Goal: Task Accomplishment & Management: Use online tool/utility

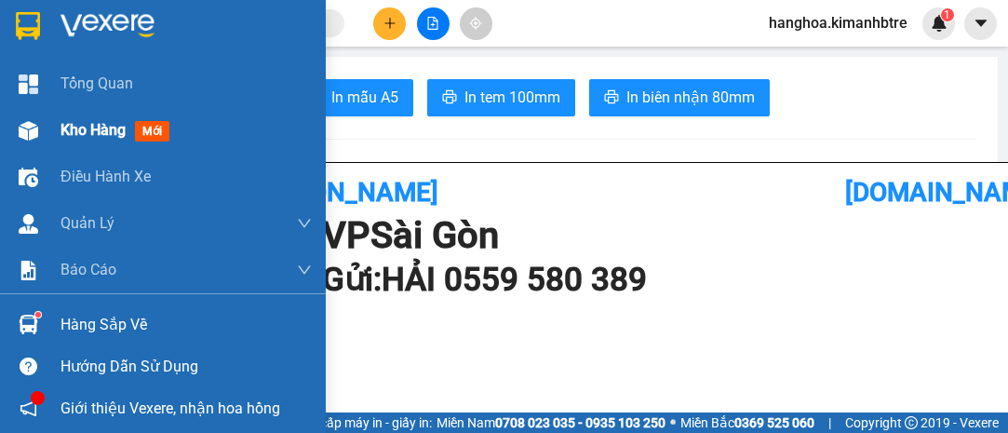
click at [115, 127] on span "Kho hàng" at bounding box center [92, 130] width 65 height 18
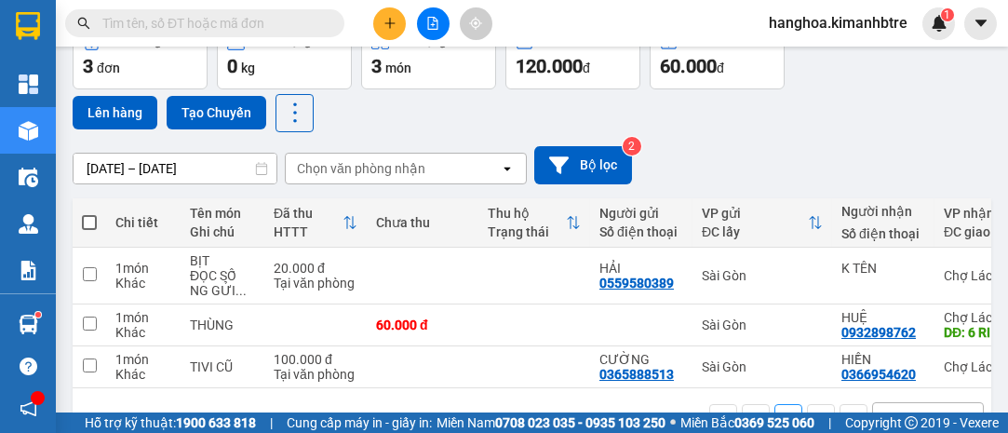
scroll to position [161, 0]
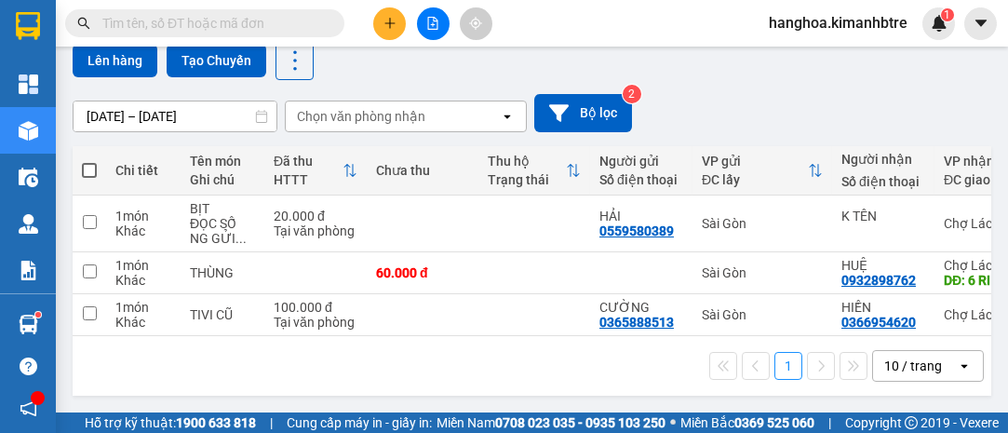
click at [87, 166] on span at bounding box center [89, 170] width 15 height 15
click at [89, 161] on input "checkbox" at bounding box center [89, 161] width 0 height 0
checkbox input "true"
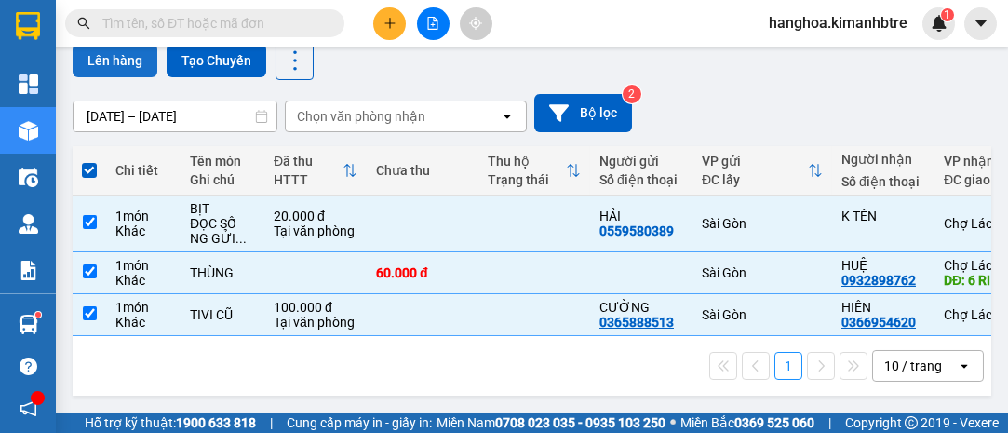
click at [116, 56] on button "Lên hàng" at bounding box center [115, 61] width 85 height 34
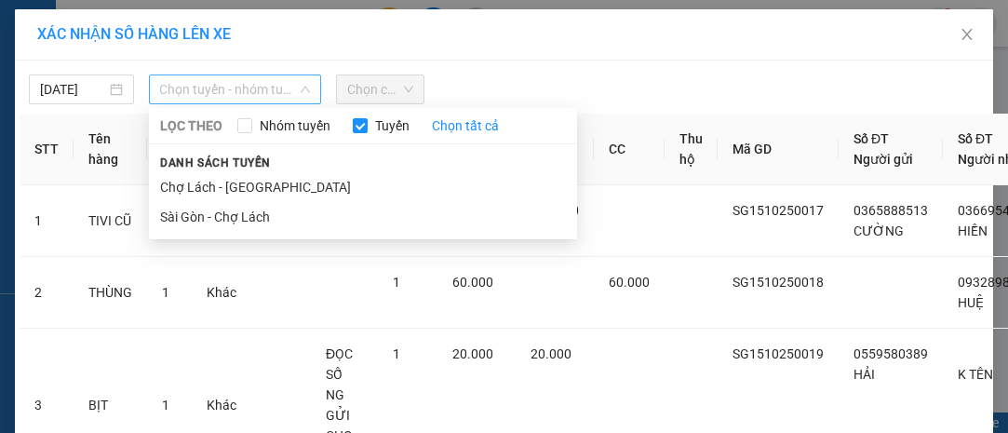
click at [180, 91] on span "Chọn tuyến - nhóm tuyến" at bounding box center [235, 89] width 151 height 28
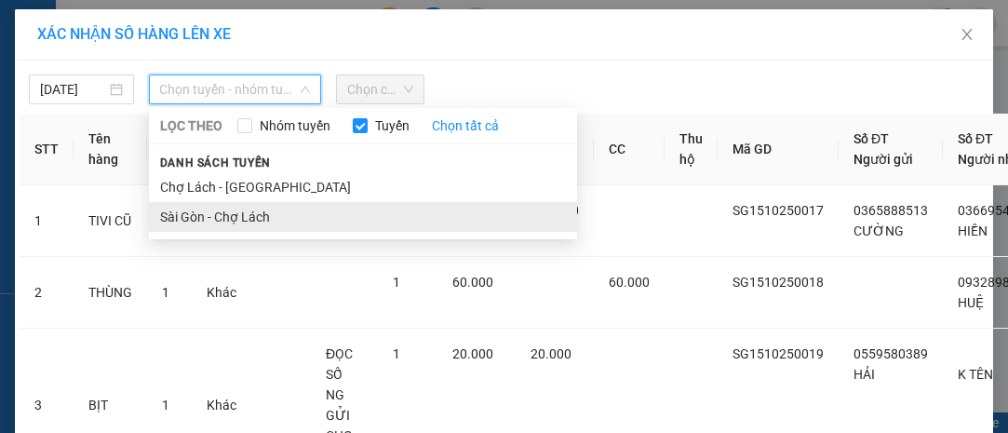
click at [261, 215] on li "Sài Gòn - Chợ Lách" at bounding box center [363, 217] width 428 height 30
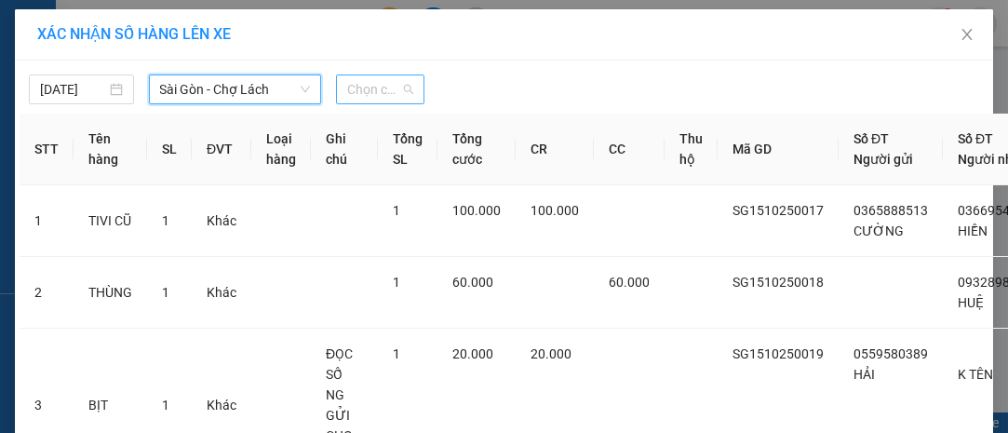
click at [358, 88] on span "Chọn chuyến" at bounding box center [379, 89] width 65 height 28
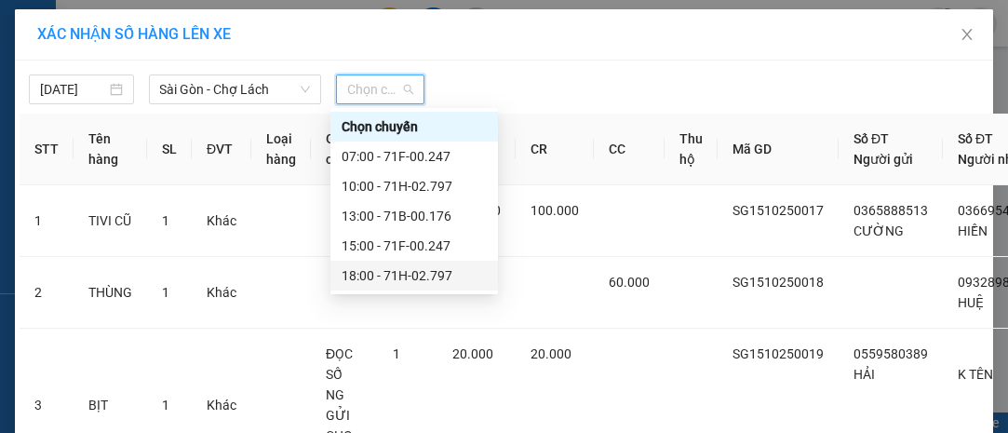
click at [462, 275] on div "18:00 - 71H-02.797" at bounding box center [414, 275] width 145 height 20
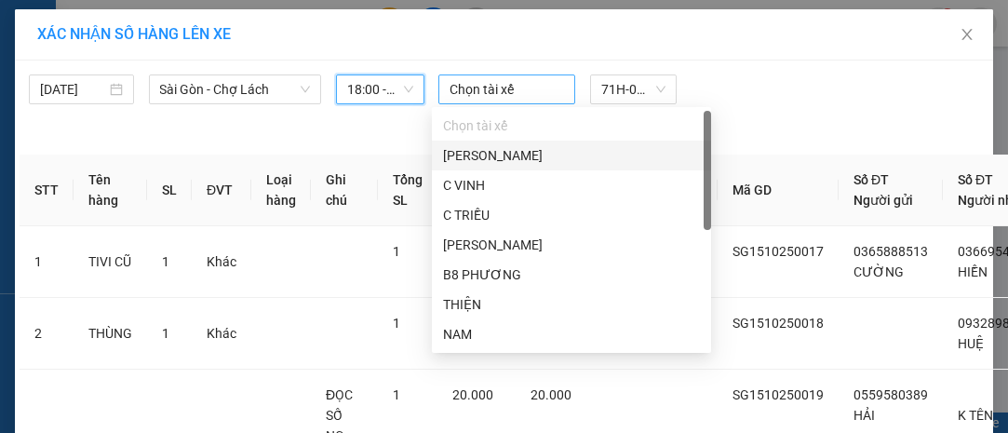
click at [481, 91] on div at bounding box center [506, 89] width 127 height 22
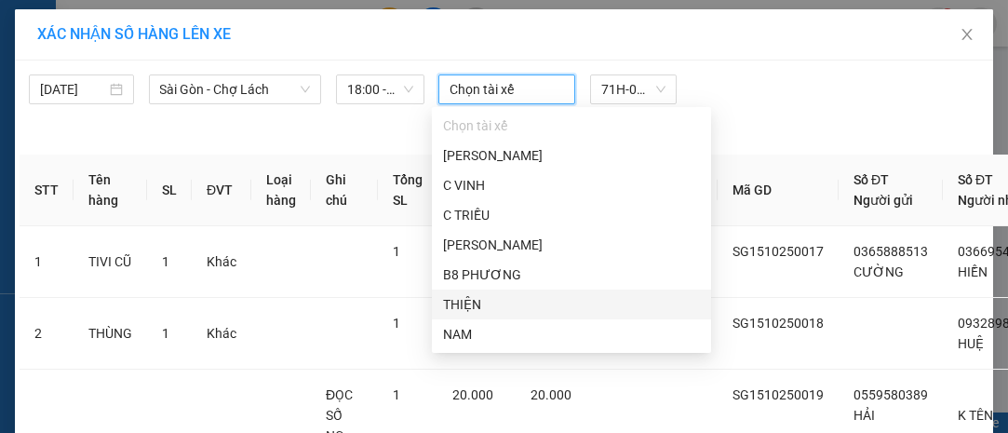
scroll to position [88, 0]
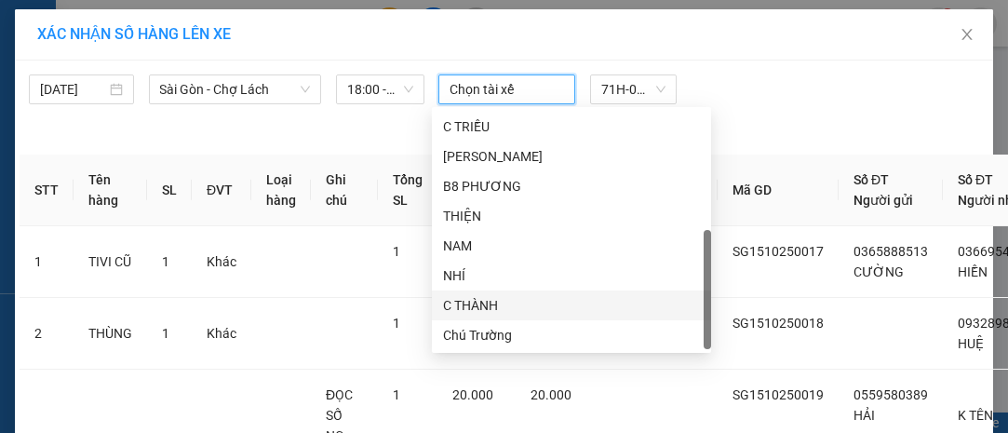
click at [525, 306] on div "C THÀNH" at bounding box center [571, 305] width 257 height 20
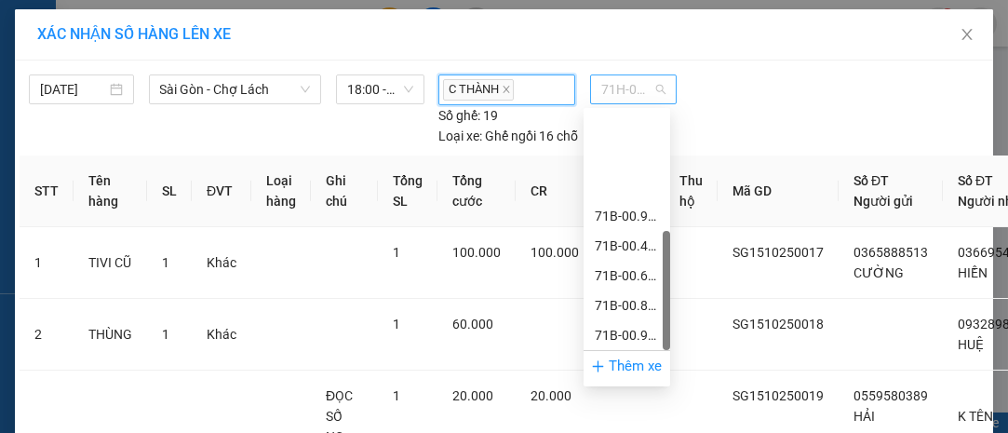
click at [601, 81] on span "71H-02.797" at bounding box center [633, 89] width 64 height 28
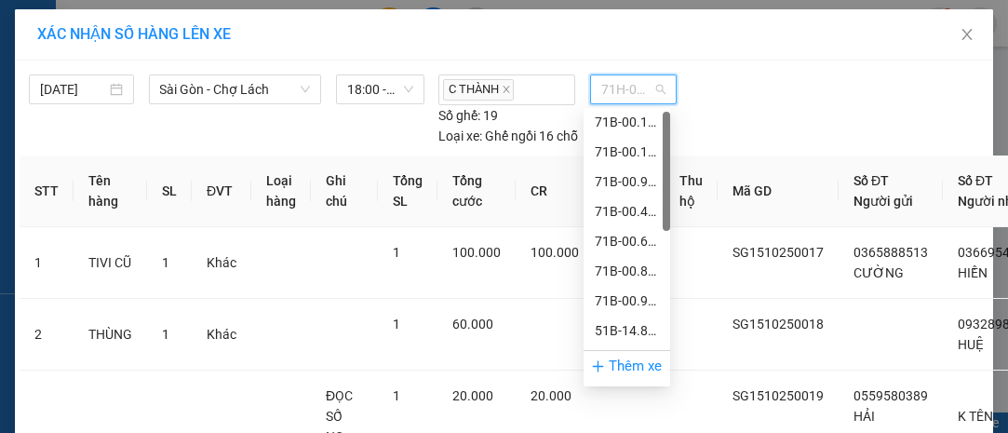
scroll to position [0, 0]
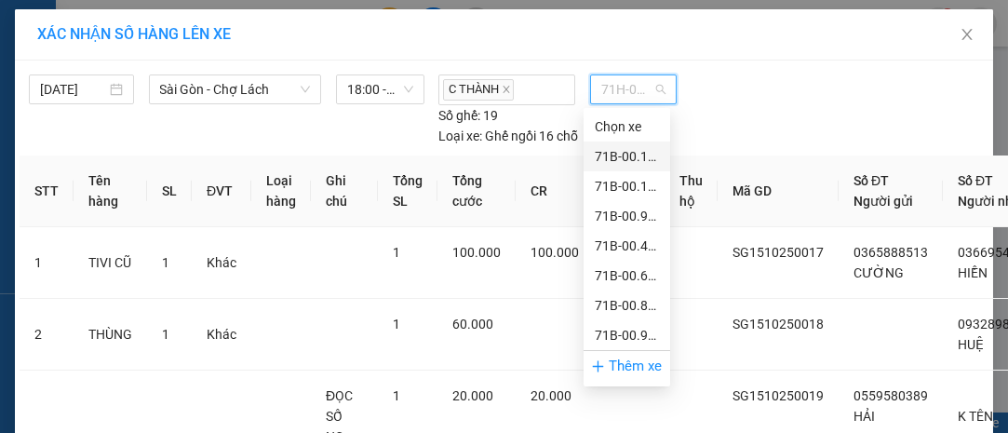
click at [641, 153] on div "71B-00.176" at bounding box center [627, 156] width 64 height 20
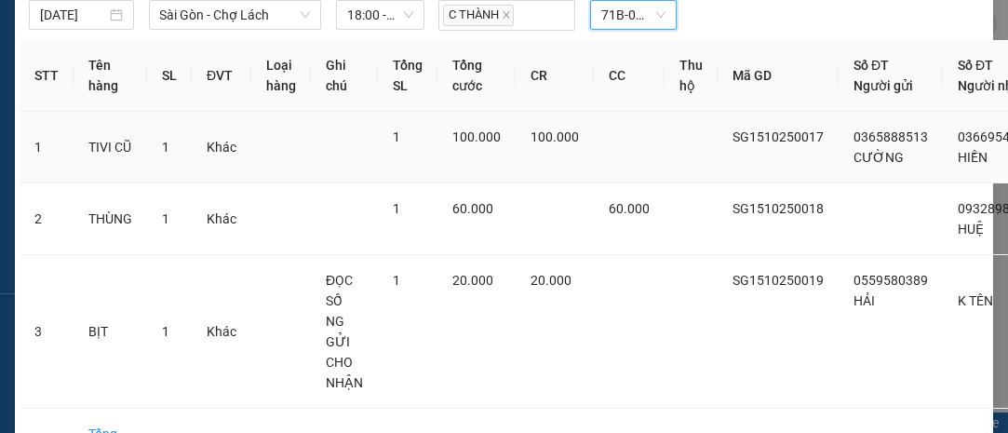
scroll to position [235, 0]
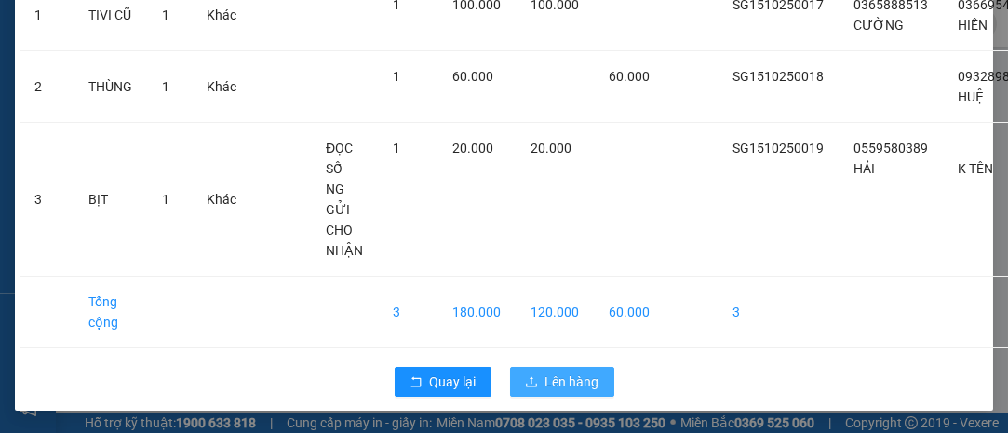
click at [572, 371] on span "Lên hàng" at bounding box center [572, 381] width 54 height 20
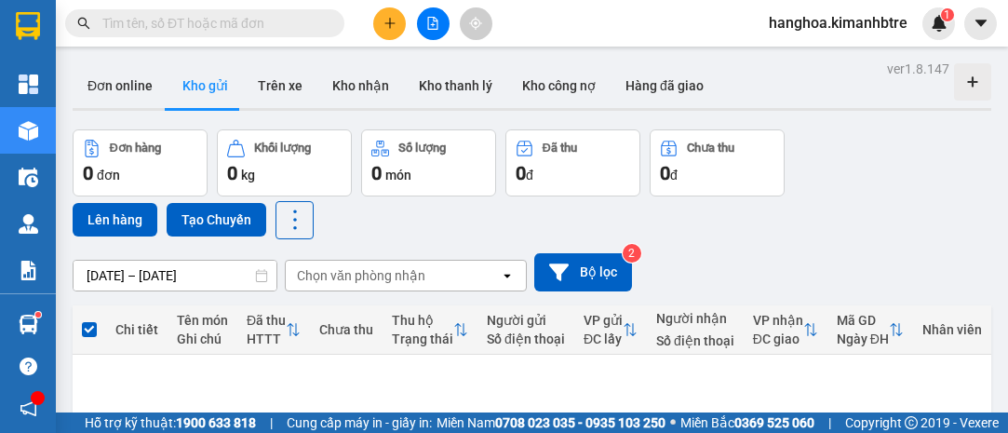
click at [434, 21] on icon "file-add" at bounding box center [432, 23] width 13 height 13
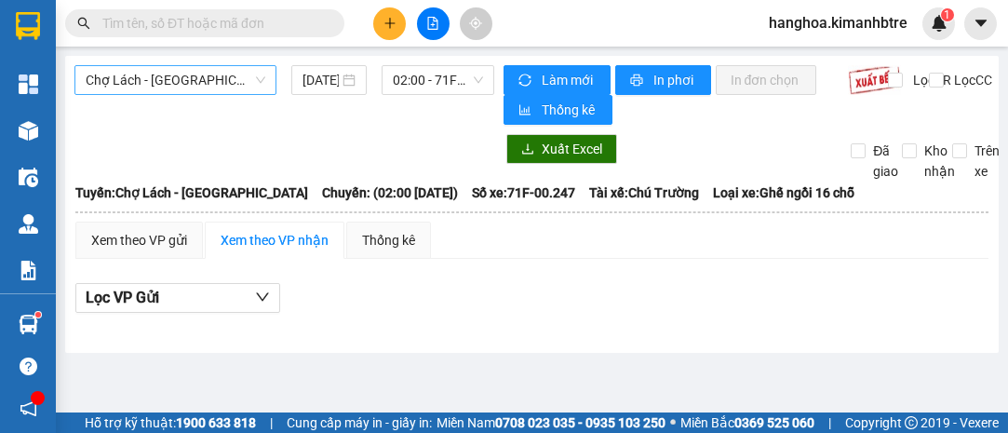
click at [106, 83] on span "Chợ Lách - [GEOGRAPHIC_DATA]" at bounding box center [176, 80] width 180 height 28
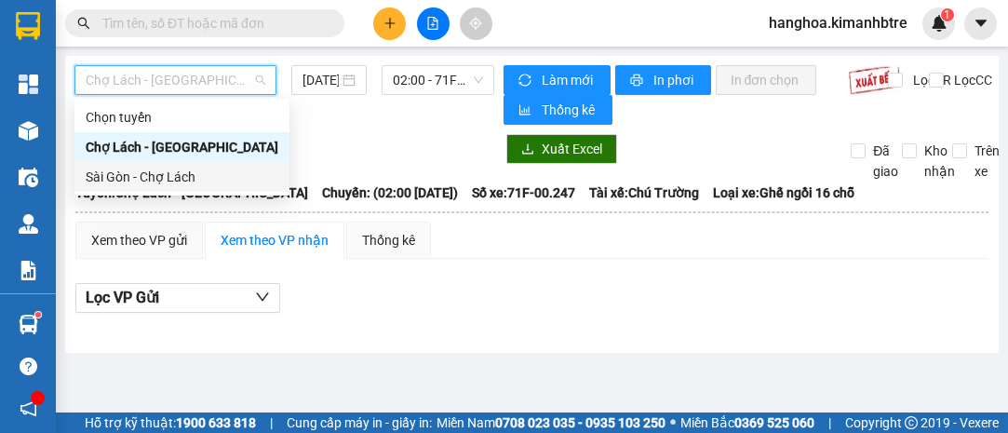
click at [158, 170] on div "Sài Gòn - Chợ Lách" at bounding box center [182, 177] width 193 height 20
type input "[DATE]"
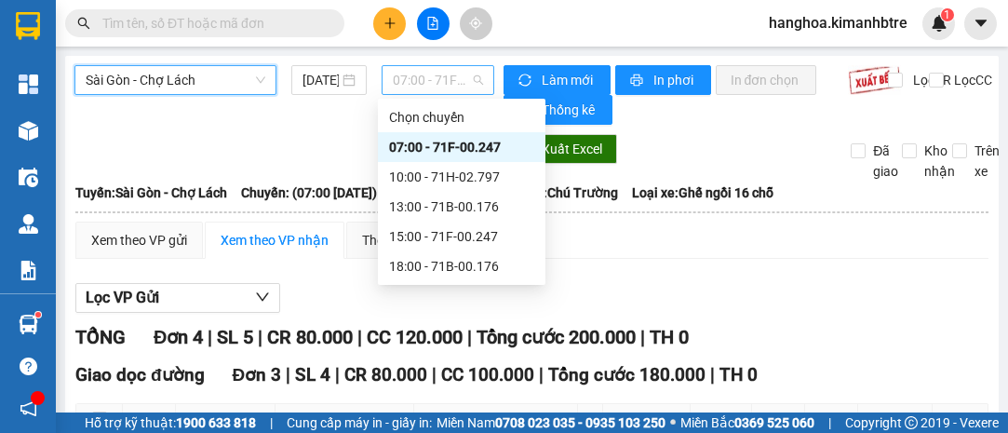
click at [430, 83] on span "07:00 - 71F-00.247" at bounding box center [437, 80] width 89 height 28
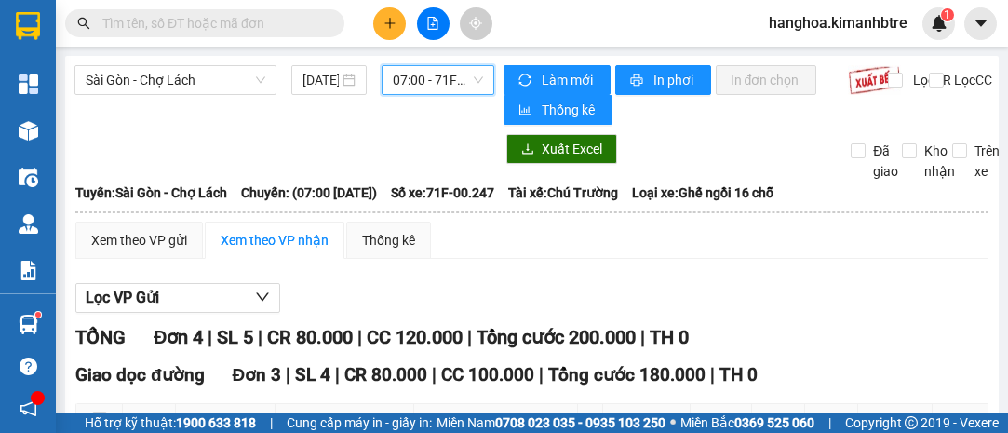
click at [416, 80] on span "07:00 - 71F-00.247" at bounding box center [437, 80] width 89 height 28
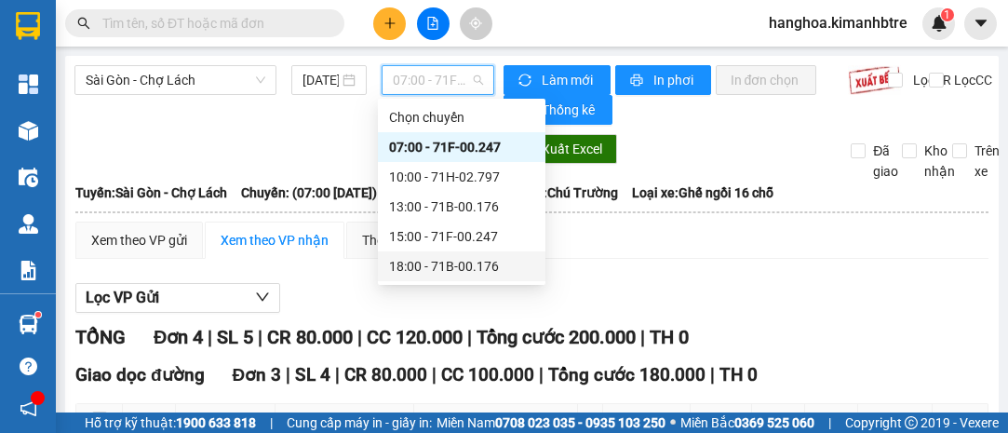
click at [489, 262] on div "18:00 - 71B-00.176" at bounding box center [461, 266] width 145 height 20
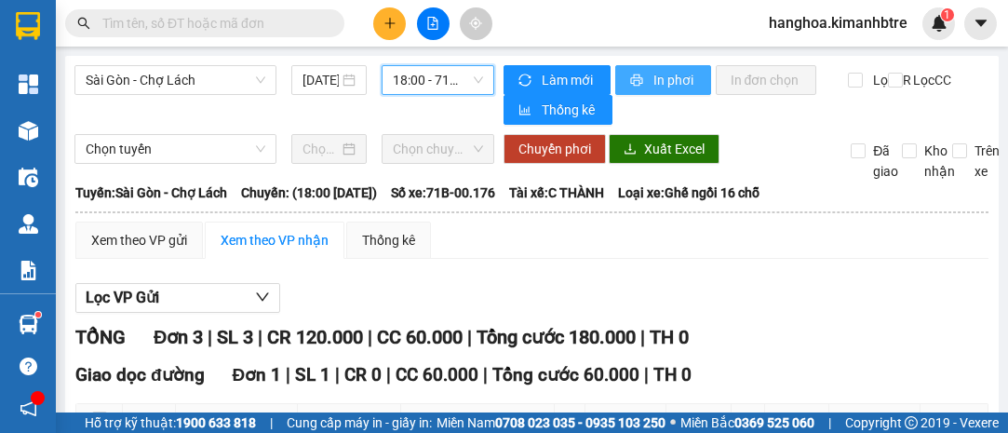
click at [655, 80] on span "In phơi" at bounding box center [674, 80] width 43 height 20
